Goal: Communication & Community: Answer question/provide support

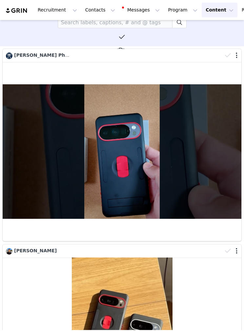
click at [142, 11] on button "Messages Messages" at bounding box center [141, 10] width 44 height 15
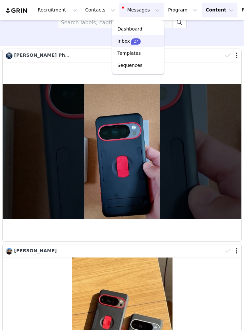
click at [154, 42] on div "Inbox 27" at bounding box center [138, 41] width 44 height 7
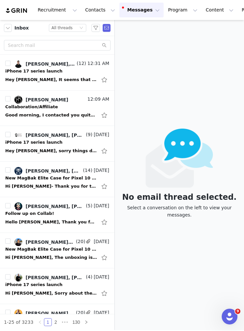
click at [65, 255] on div "Hi [PERSON_NAME], The unboxing is not part of the campaign. But if you want tha…" at bounding box center [51, 257] width 92 height 7
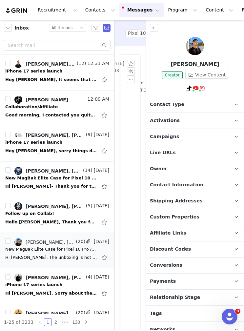
click at [156, 30] on button "button" at bounding box center [154, 28] width 8 height 8
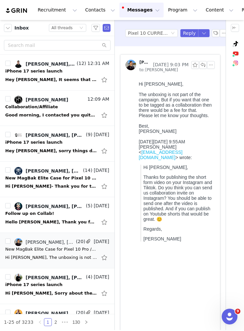
click at [74, 80] on div "Hey [PERSON_NAME], It seems that [PERSON_NAME] was able to get the shipping don…" at bounding box center [51, 79] width 92 height 7
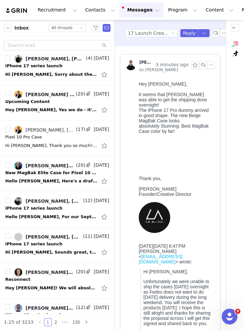
scroll to position [231, 0]
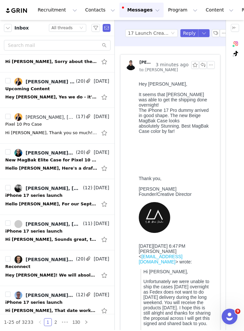
click at [72, 168] on div "Hello [PERSON_NAME], Here's a draft for the Pixel 10 Pro XL First Impressions v…" at bounding box center [51, 168] width 92 height 7
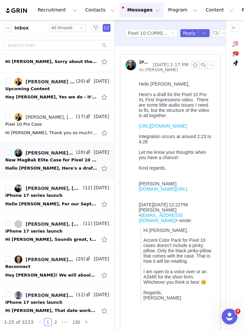
scroll to position [0, 0]
click at [202, 66] on button "button" at bounding box center [203, 65] width 8 height 8
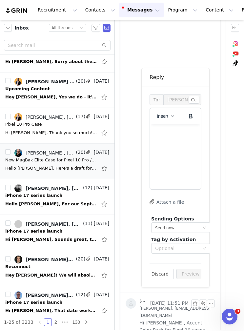
click at [172, 151] on body "Rich Text Area. Press ALT-0 for help." at bounding box center [175, 153] width 40 height 49
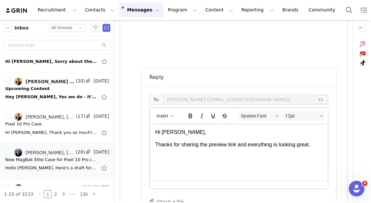
click at [244, 28] on div "Reply To: [PERSON_NAME] ([EMAIL_ADDRESS][DOMAIN_NAME]) Cc Cc: Insert System Fon…" at bounding box center [233, 17] width 227 height 499
click at [244, 30] on button "button" at bounding box center [362, 28] width 8 height 8
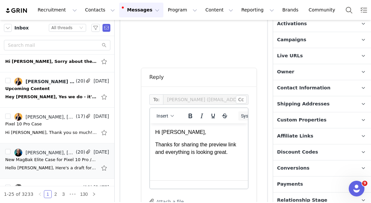
scroll to position [105, 0]
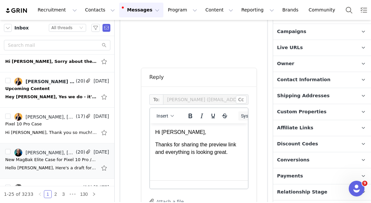
click at [244, 129] on p "Affiliate Links Affiliate links associated with this Creator" at bounding box center [314, 128] width 82 height 16
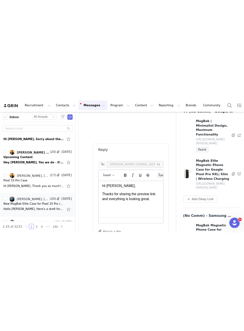
scroll to position [536, 0]
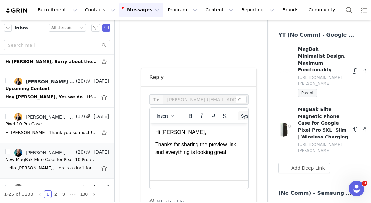
click at [244, 127] on link at bounding box center [364, 130] width 4 height 7
